Goal: Task Accomplishment & Management: Manage account settings

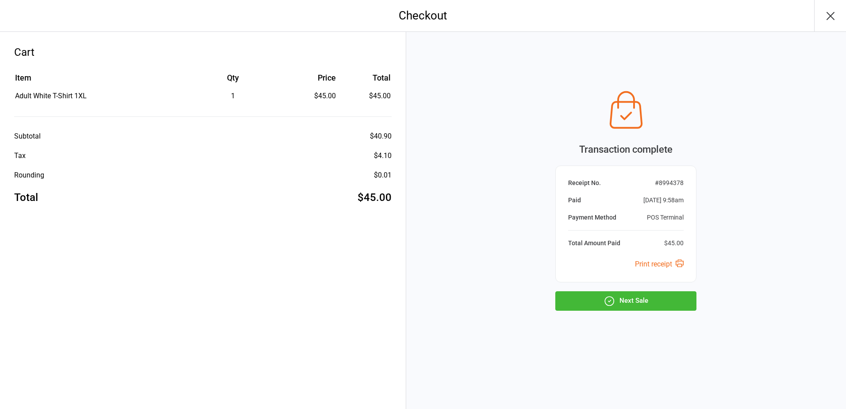
click at [839, 23] on button "button" at bounding box center [830, 15] width 32 height 31
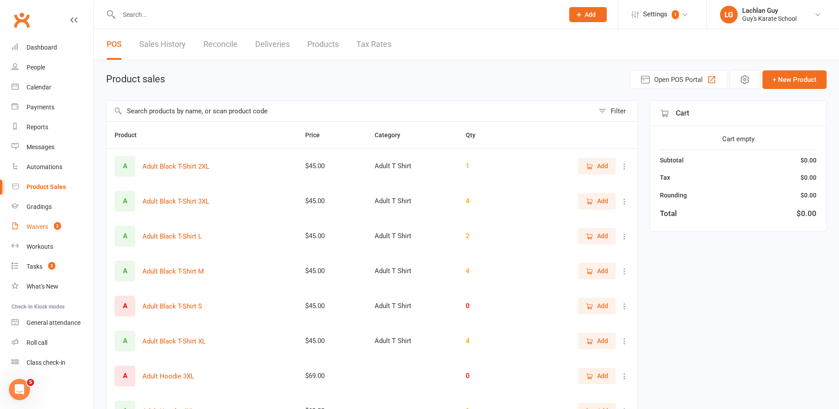
click at [65, 225] on link "Waivers 2" at bounding box center [53, 227] width 82 height 20
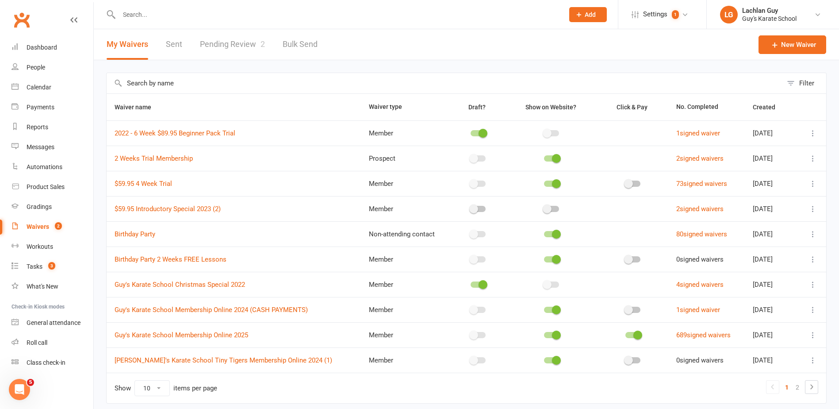
click at [255, 51] on link "Pending Review 2" at bounding box center [232, 44] width 65 height 31
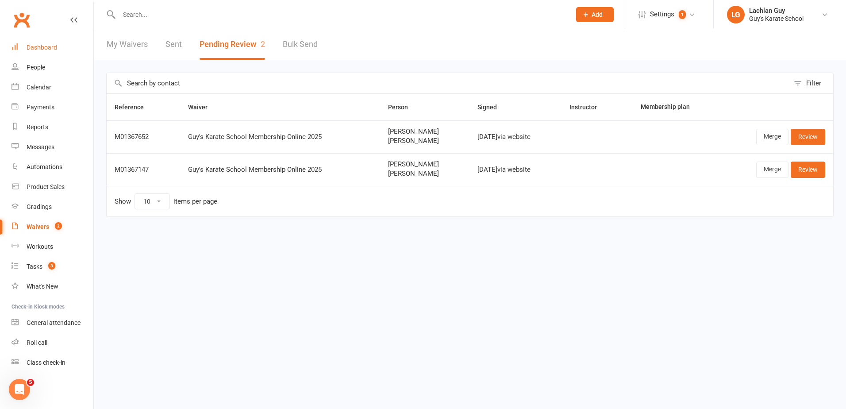
click at [33, 52] on link "Dashboard" at bounding box center [53, 48] width 82 height 20
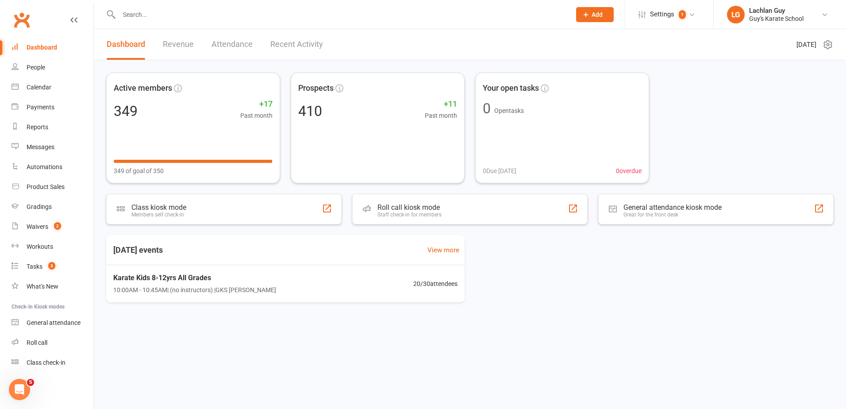
click at [135, 17] on input "text" at bounding box center [340, 14] width 448 height 12
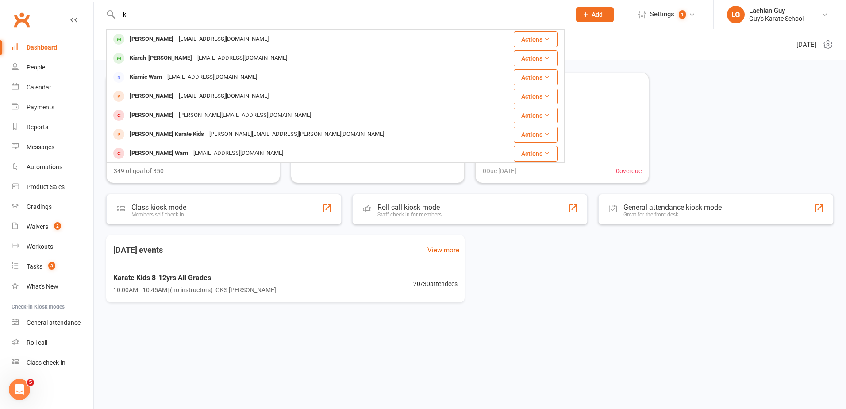
type input "k"
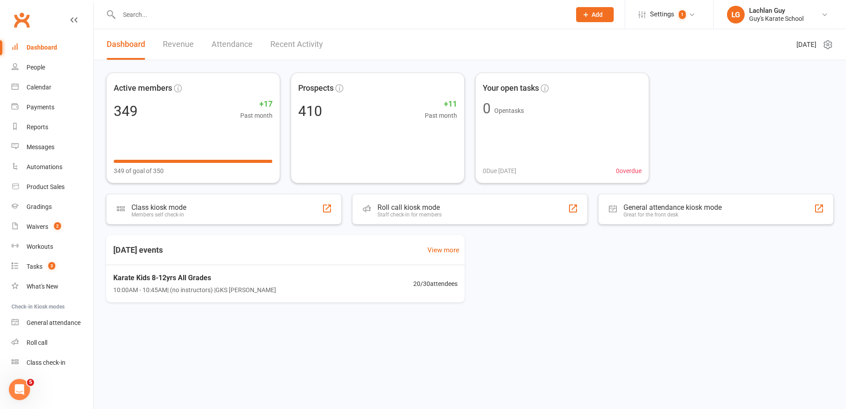
click at [338, 15] on input "text" at bounding box center [340, 14] width 448 height 12
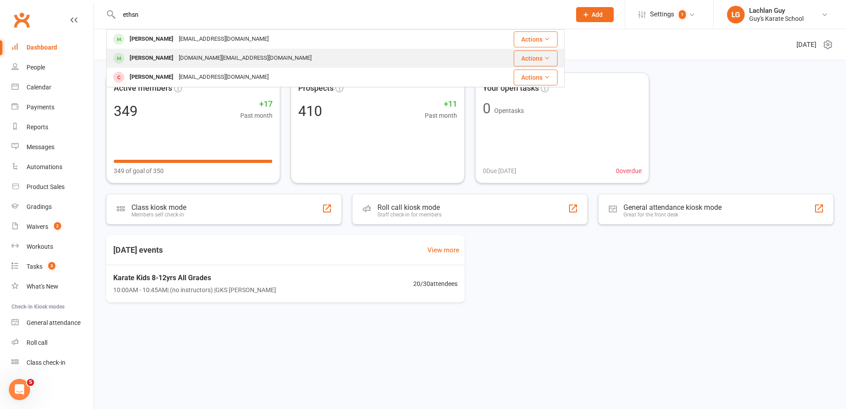
type input "ethsn"
click at [225, 57] on div "karenwhite.au@gmail.com" at bounding box center [245, 58] width 138 height 13
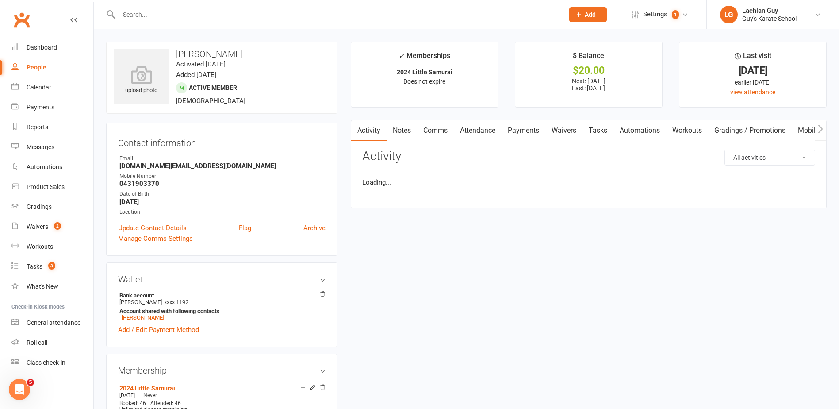
click at [147, 15] on input "text" at bounding box center [337, 14] width 442 height 12
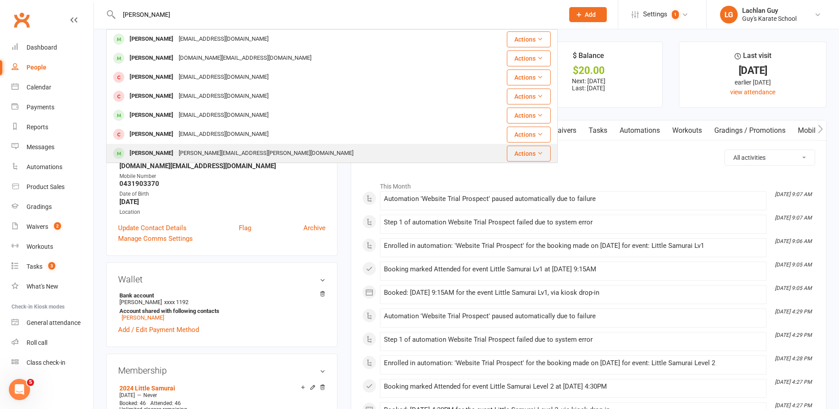
type input "ethan"
click at [181, 151] on div "Laura.allport@hotmail.com" at bounding box center [266, 153] width 180 height 13
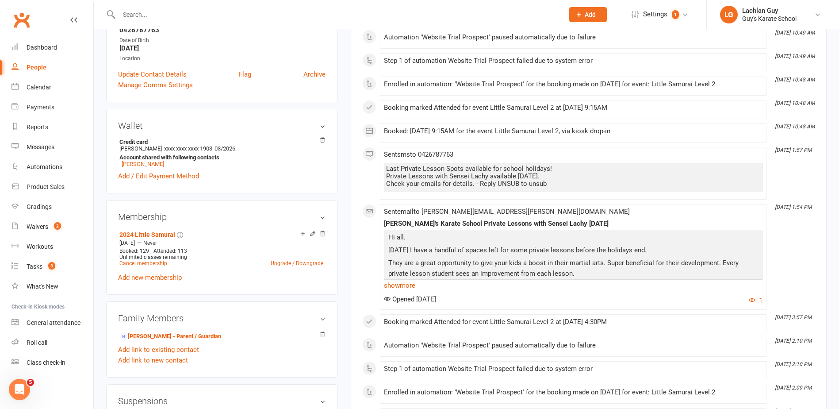
scroll to position [177, 0]
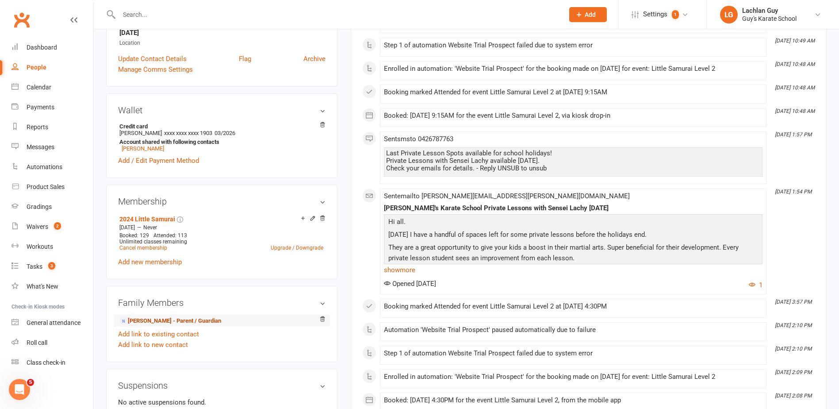
click at [137, 316] on link "Laura Rhodes - Parent / Guardian" at bounding box center [170, 320] width 102 height 9
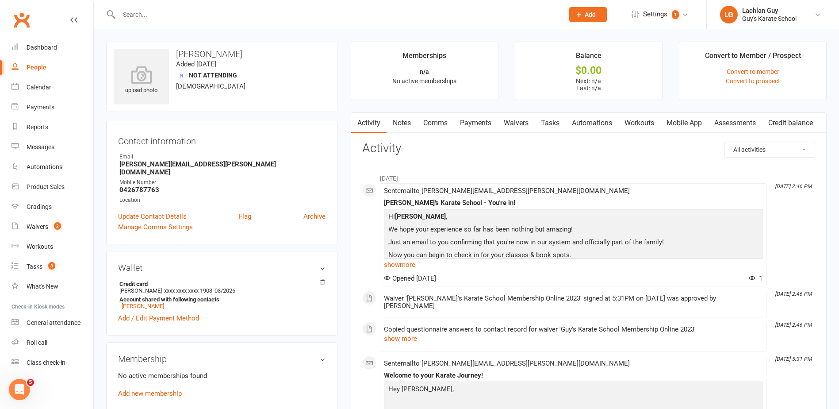
click at [510, 122] on link "Waivers" at bounding box center [516, 123] width 37 height 20
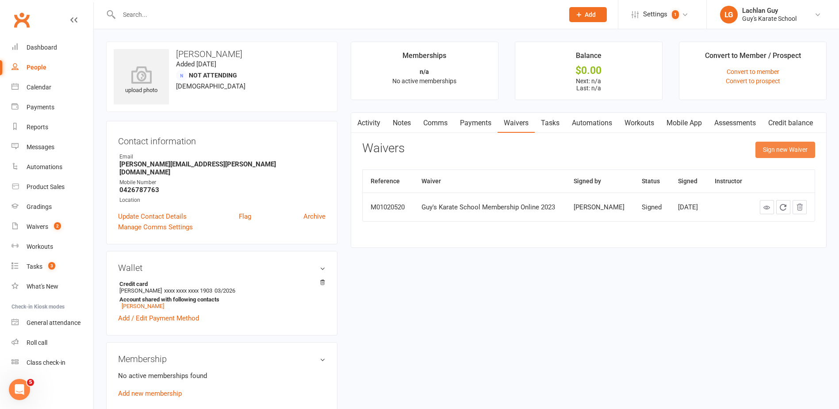
click at [789, 156] on button "Sign new Waiver" at bounding box center [786, 150] width 60 height 16
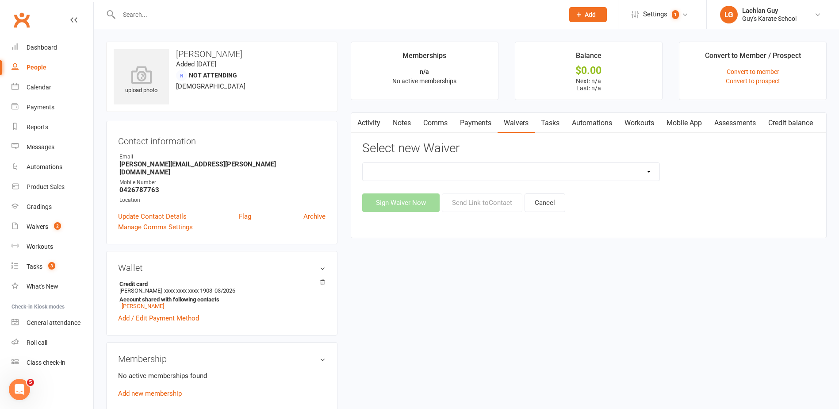
click at [511, 175] on select "$59.95 4 Week Trial $59.95 Introductory Special 2023 (2) Birthday Party Birthda…" at bounding box center [511, 172] width 297 height 18
select select "7480"
click at [363, 163] on select "$59.95 4 Week Trial $59.95 Introductory Special 2023 (2) Birthday Party Birthda…" at bounding box center [511, 172] width 297 height 18
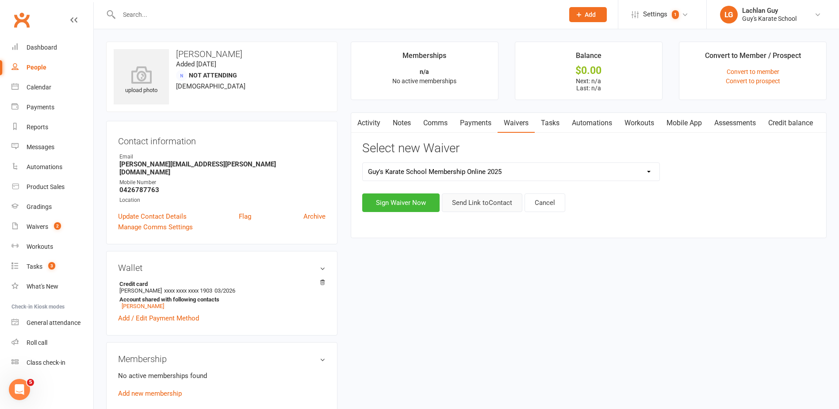
click at [480, 207] on button "Send Link to Contact" at bounding box center [482, 202] width 81 height 19
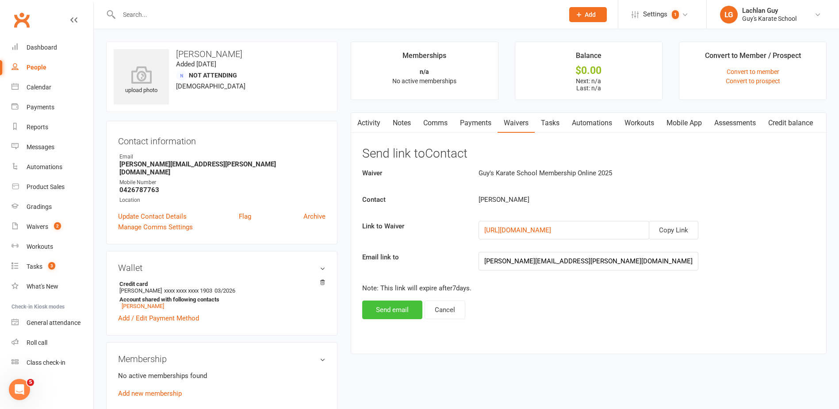
click at [393, 311] on button "Send email" at bounding box center [392, 309] width 60 height 19
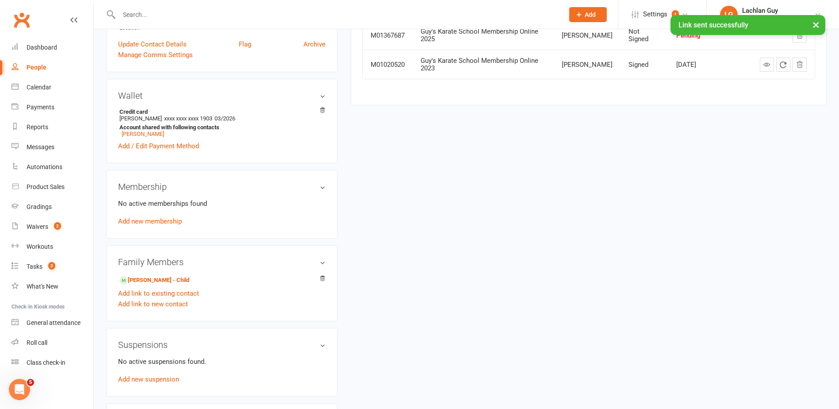
scroll to position [177, 0]
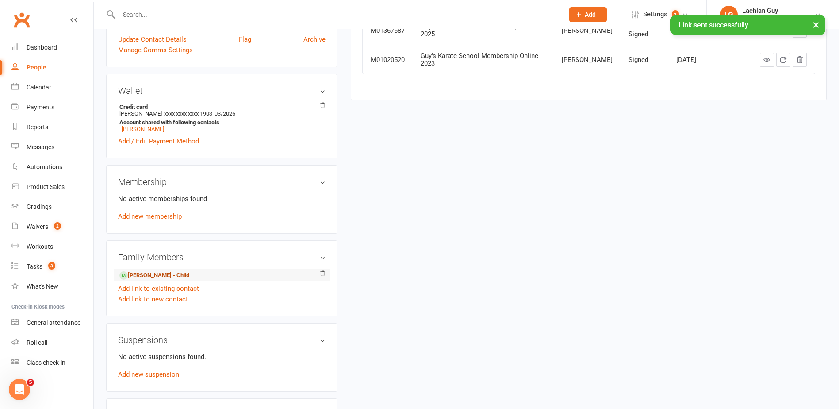
click at [158, 271] on link "Ethan Rhodes - Child" at bounding box center [154, 275] width 70 height 9
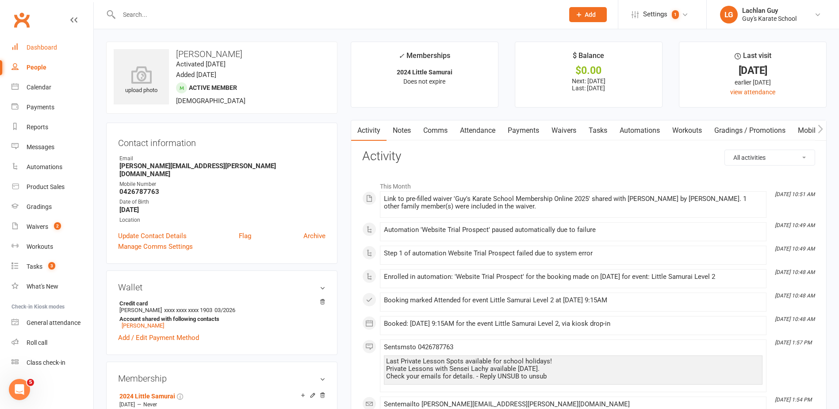
click at [49, 55] on link "Dashboard" at bounding box center [53, 48] width 82 height 20
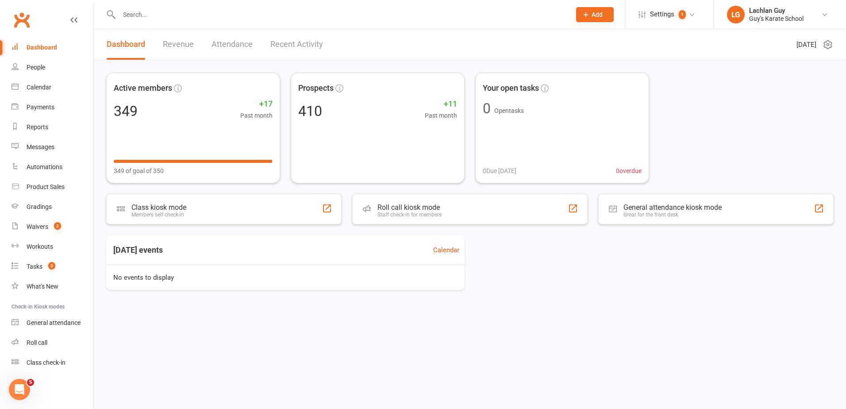
click at [218, 18] on input "text" at bounding box center [340, 14] width 448 height 12
